Goal: Information Seeking & Learning: Check status

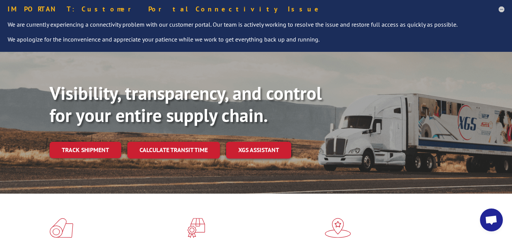
scroll to position [76, 0]
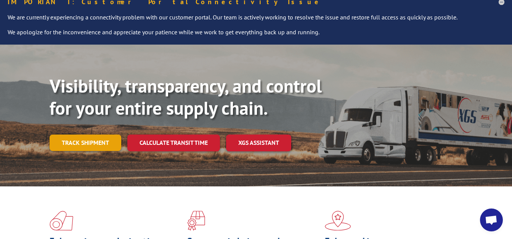
click at [90, 135] on link "Track shipment" at bounding box center [86, 143] width 72 height 16
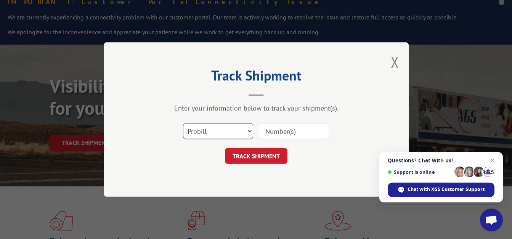
click at [227, 132] on select "Select category... Probill BOL PO" at bounding box center [218, 131] width 70 height 16
select select "bol"
click at [183, 123] on select "Select category... Probill BOL PO" at bounding box center [218, 131] width 70 height 16
click at [288, 125] on input at bounding box center [294, 131] width 70 height 16
type input "3374165"
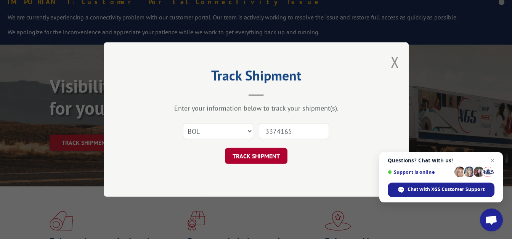
click at [269, 158] on button "TRACK SHIPMENT" at bounding box center [256, 156] width 63 height 16
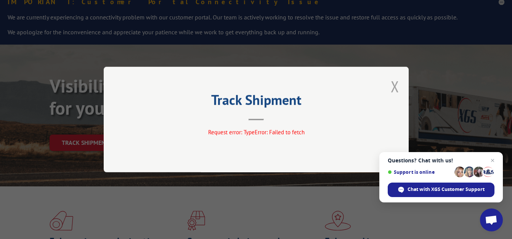
click at [396, 91] on button "Close modal" at bounding box center [395, 86] width 8 height 20
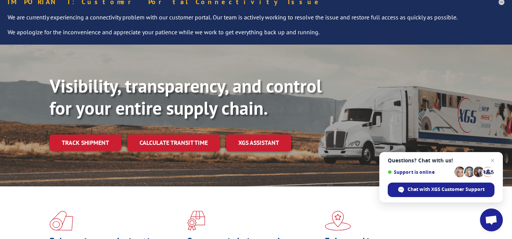
click at [79, 135] on link "Track shipment" at bounding box center [86, 143] width 72 height 16
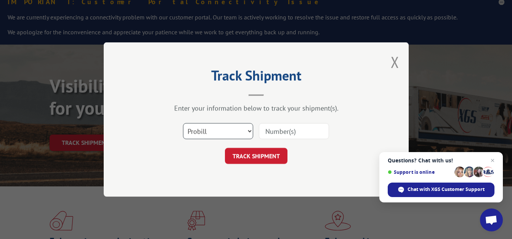
click at [249, 130] on select "Select category... Probill BOL PO" at bounding box center [218, 131] width 70 height 16
select select "bol"
click at [183, 123] on select "Select category... Probill BOL PO" at bounding box center [218, 131] width 70 height 16
click at [286, 134] on input at bounding box center [294, 131] width 70 height 16
type input "3374165"
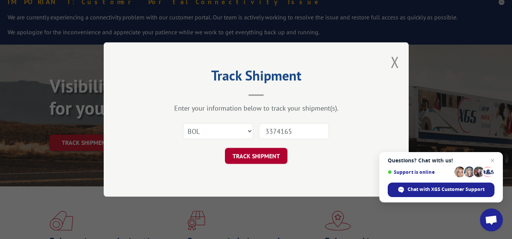
click at [263, 154] on button "TRACK SHIPMENT" at bounding box center [256, 156] width 63 height 16
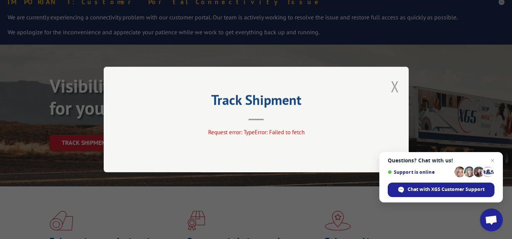
click at [397, 87] on button "Close modal" at bounding box center [395, 86] width 8 height 20
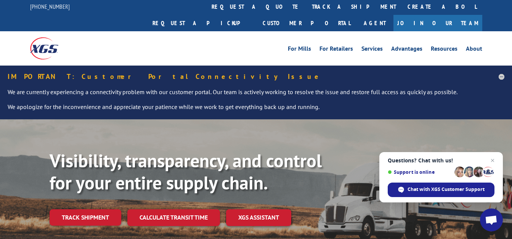
scroll to position [0, 0]
